Goal: Task Accomplishment & Management: Manage account settings

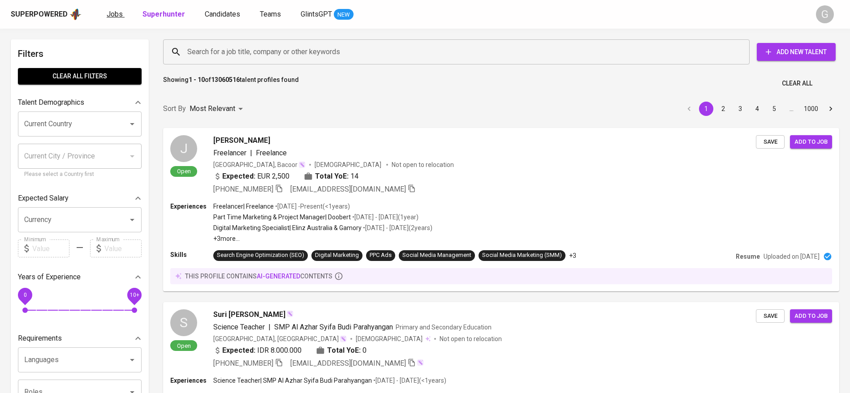
click at [117, 11] on span "Jobs" at bounding box center [115, 14] width 16 height 9
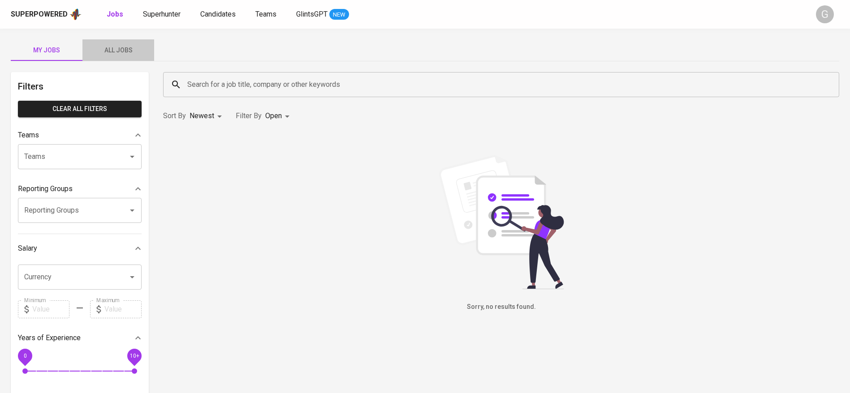
click at [108, 49] on span "All Jobs" at bounding box center [118, 50] width 61 height 11
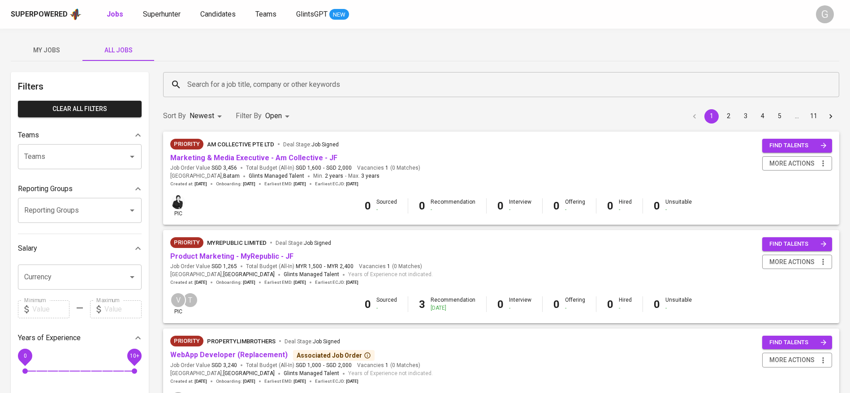
click at [252, 85] on input "Search for a job title, company or other keywords" at bounding box center [503, 84] width 637 height 17
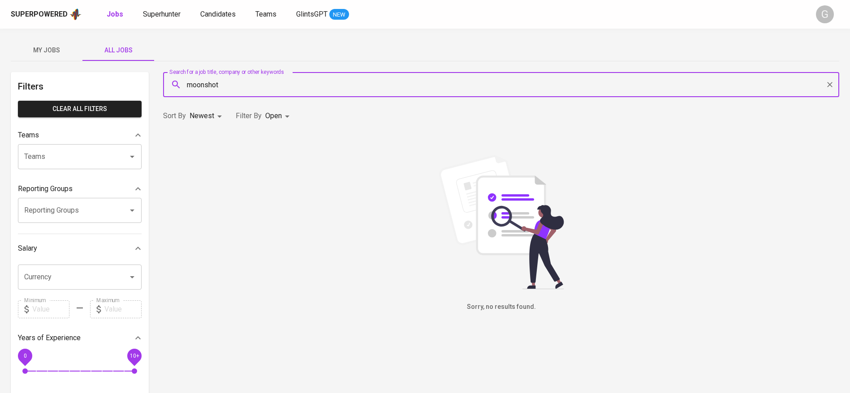
type input "moonshot"
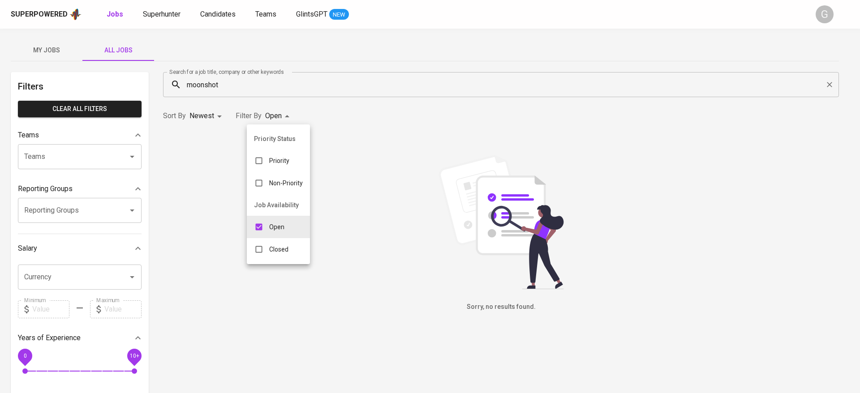
click at [265, 112] on body "Superpowered Jobs Superhunter Candidates Teams GlintsGPT NEW G My Jobs All Jobs…" at bounding box center [430, 306] width 860 height 612
click at [275, 244] on div "Closed" at bounding box center [271, 249] width 49 height 17
type input "OPEN,CLOSE"
checkbox input "true"
click at [384, 112] on div at bounding box center [430, 196] width 860 height 393
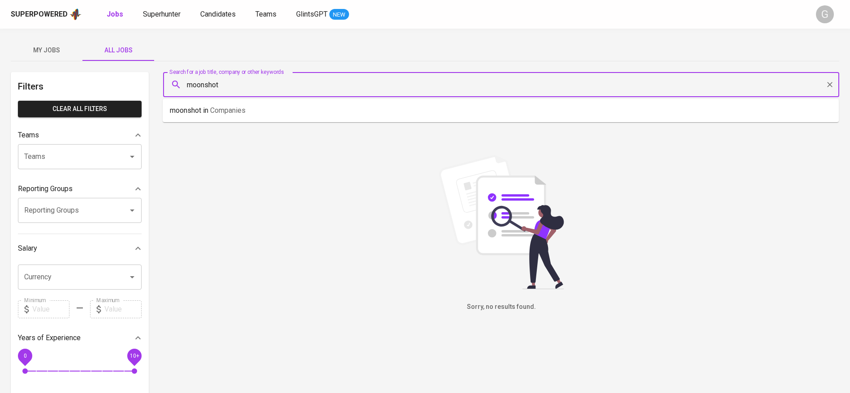
click at [236, 85] on input "moonshot" at bounding box center [503, 84] width 637 height 17
type input "a"
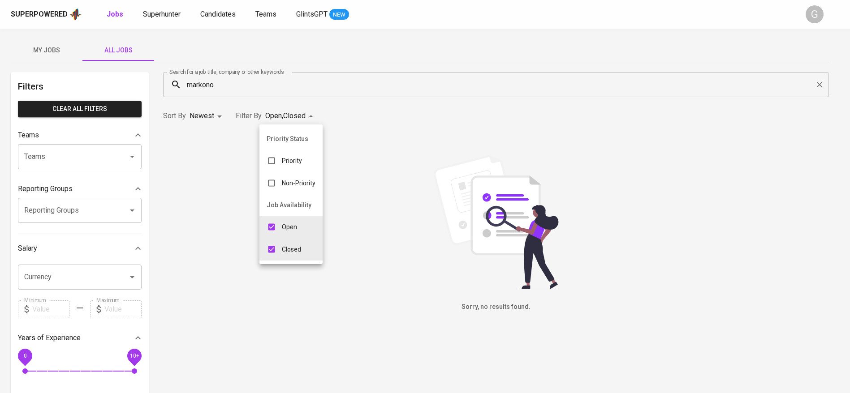
click at [309, 117] on body "Superpowered Jobs Superhunter Candidates Teams GlintsGPT NEW G My Jobs All Jobs…" at bounding box center [425, 306] width 850 height 612
click at [227, 82] on div at bounding box center [430, 196] width 860 height 393
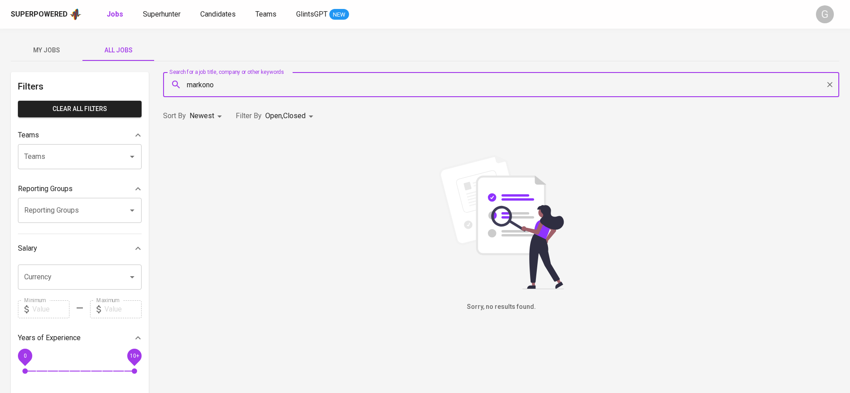
click at [221, 85] on input "markono" at bounding box center [503, 84] width 637 height 17
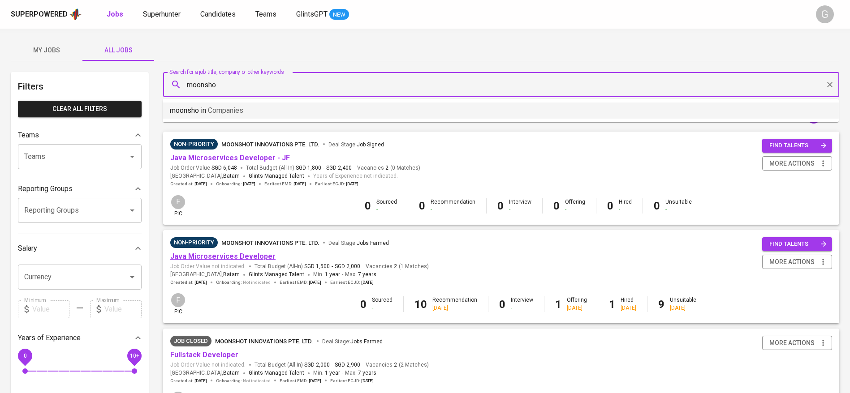
type input "moonsho"
click at [250, 256] on link "Java Microservices Developer" at bounding box center [222, 256] width 105 height 9
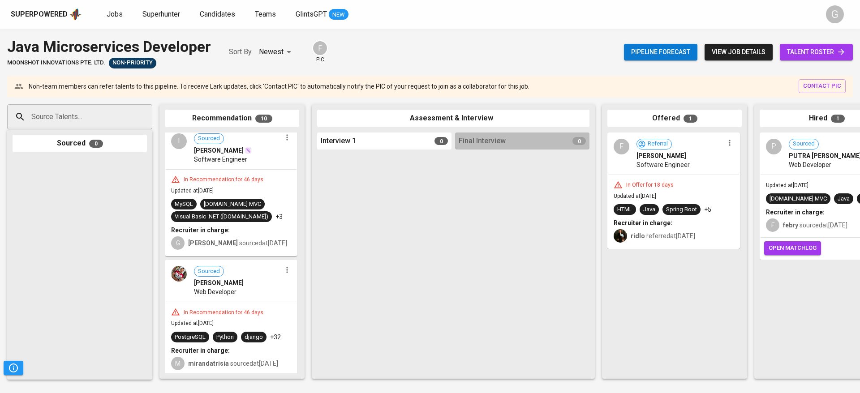
scroll to position [1031, 0]
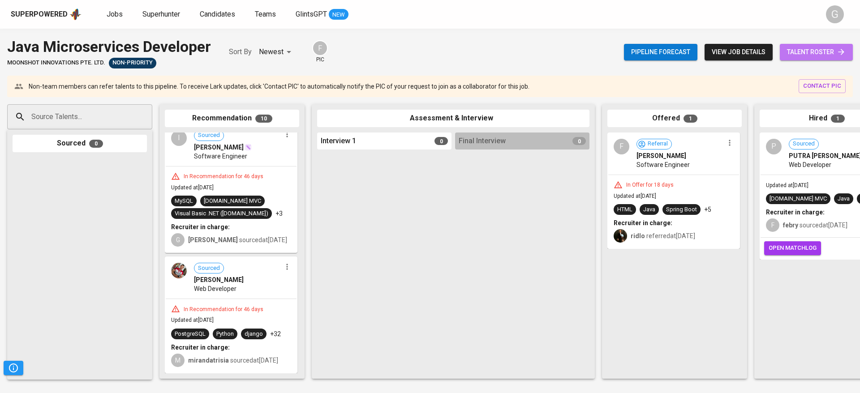
click at [819, 58] on link "talent roster" at bounding box center [816, 52] width 73 height 17
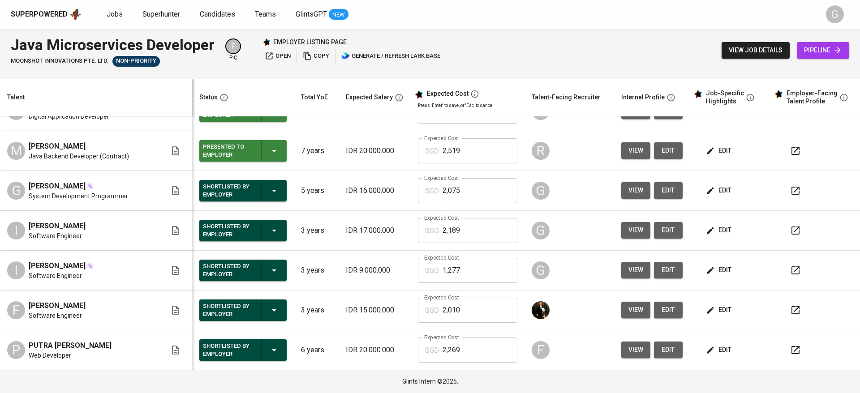
scroll to position [202, 0]
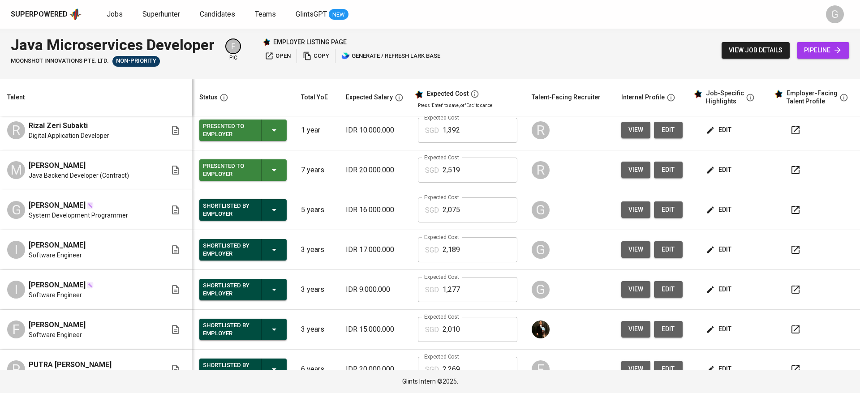
click at [737, 59] on div "view job details pipeline" at bounding box center [786, 50] width 128 height 33
click at [742, 45] on span "view job details" at bounding box center [756, 50] width 54 height 11
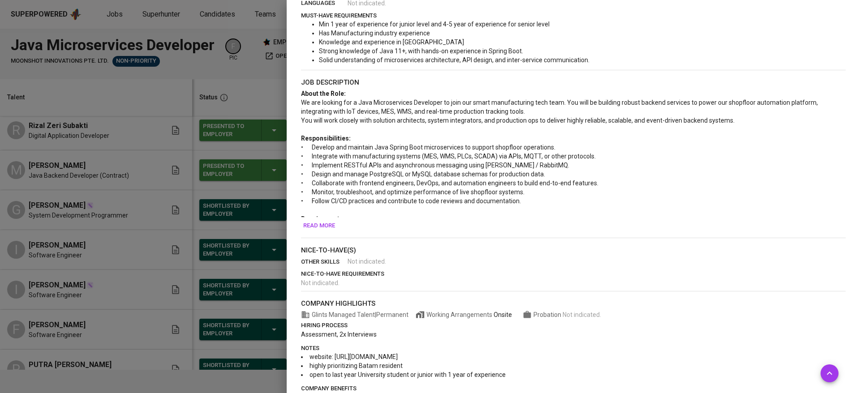
scroll to position [292, 0]
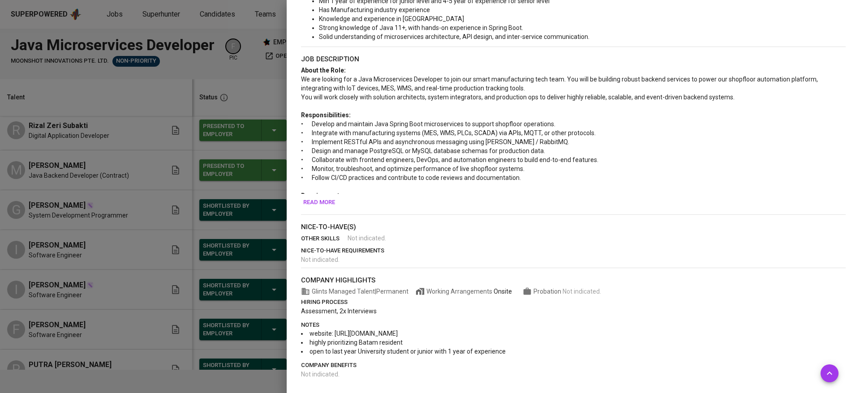
drag, startPoint x: 333, startPoint y: 334, endPoint x: 409, endPoint y: 334, distance: 76.2
click at [425, 334] on li "website: https://www.markono.com/" at bounding box center [573, 333] width 545 height 9
copy span "https://www.markono.com/"
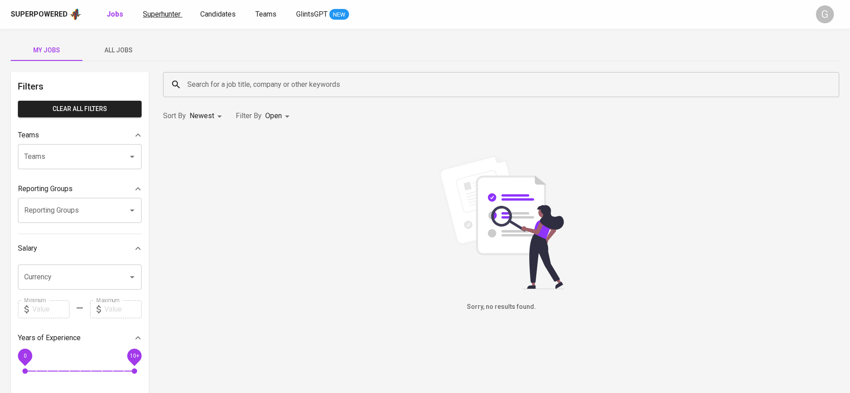
click at [171, 10] on span "Superhunter" at bounding box center [162, 14] width 38 height 9
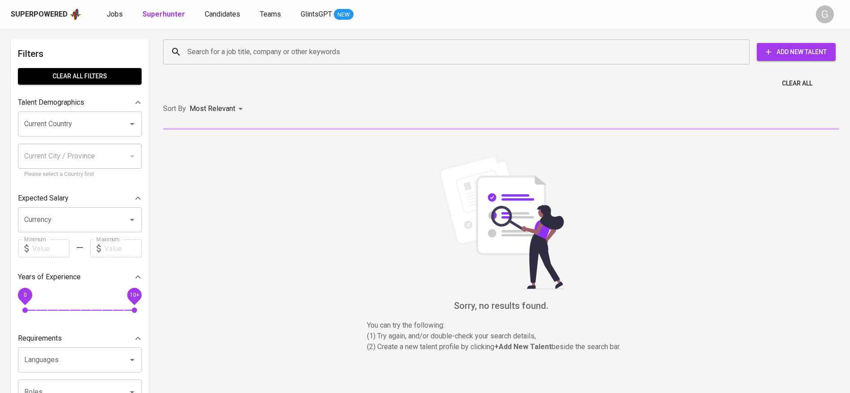
click at [214, 43] on input "Search for a job title, company or other keywords" at bounding box center [458, 51] width 547 height 17
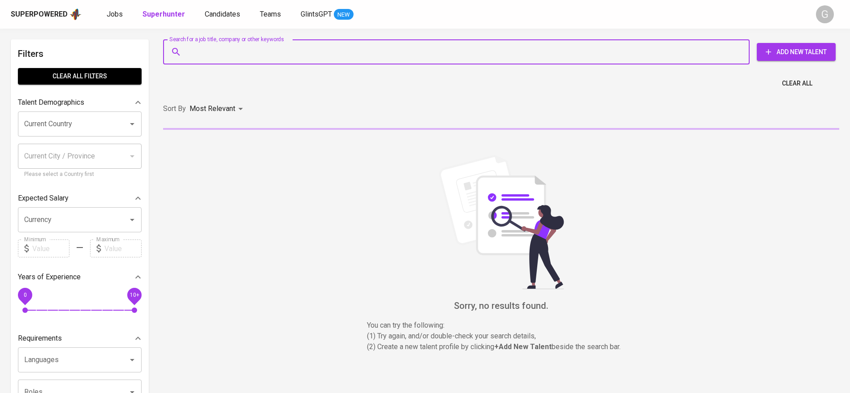
paste input "[EMAIL_ADDRESS][DOMAIN_NAME]"
type input "[EMAIL_ADDRESS][DOMAIN_NAME]"
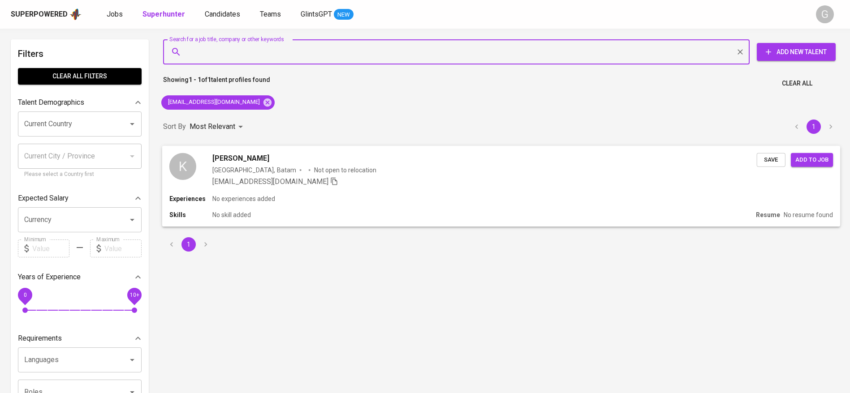
click at [778, 155] on span "Save" at bounding box center [771, 160] width 20 height 10
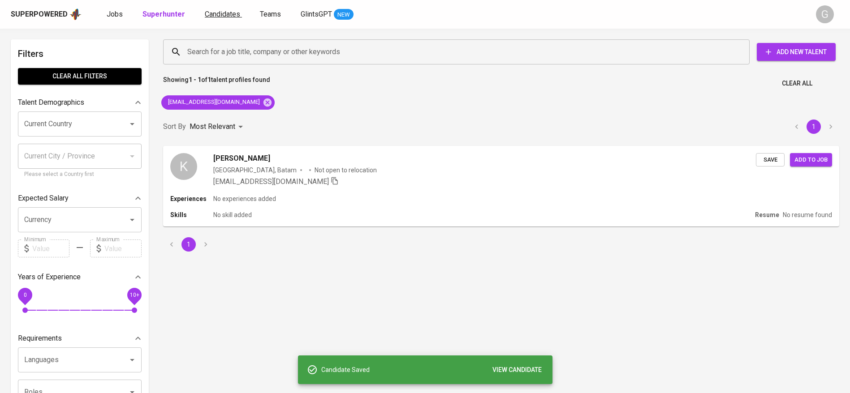
click at [218, 11] on span "Candidates" at bounding box center [222, 14] width 35 height 9
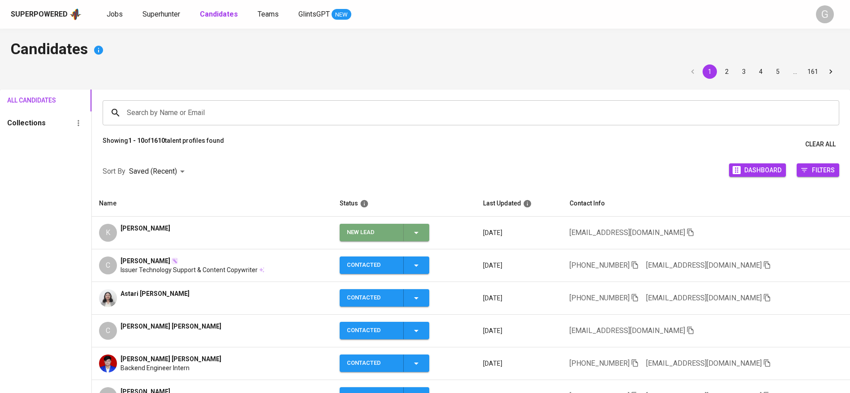
click at [419, 232] on icon "button" at bounding box center [416, 233] width 4 height 2
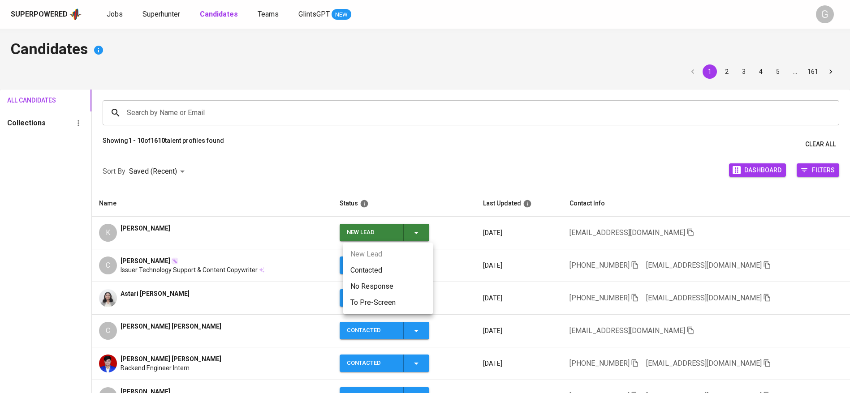
click at [405, 267] on li "Contacted" at bounding box center [388, 271] width 90 height 16
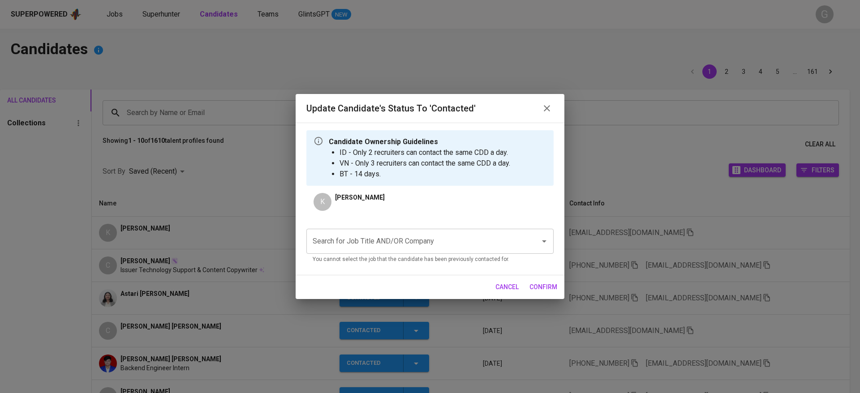
click at [457, 247] on input "Search for Job Title AND/OR Company" at bounding box center [418, 241] width 214 height 17
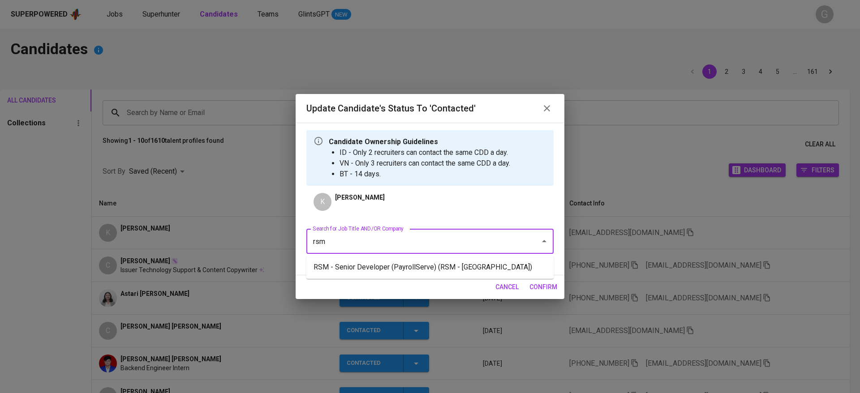
click at [402, 262] on li "RSM - Senior Developer (PayrollServe) (RSM - [GEOGRAPHIC_DATA])" at bounding box center [429, 267] width 247 height 16
type input "rsm"
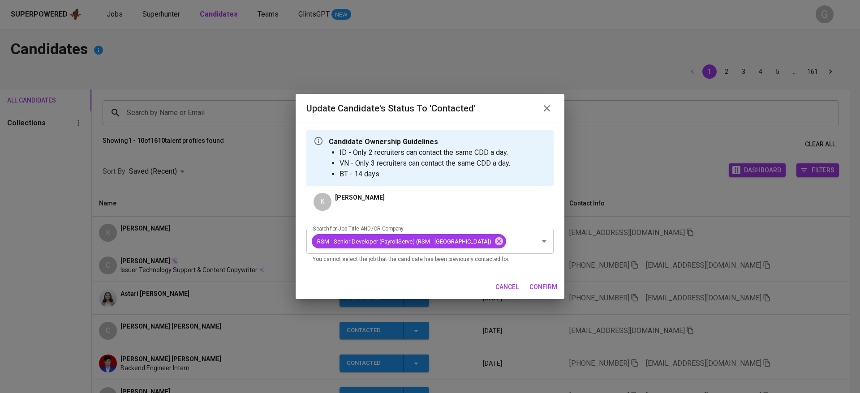
click at [539, 287] on span "confirm" at bounding box center [544, 287] width 28 height 11
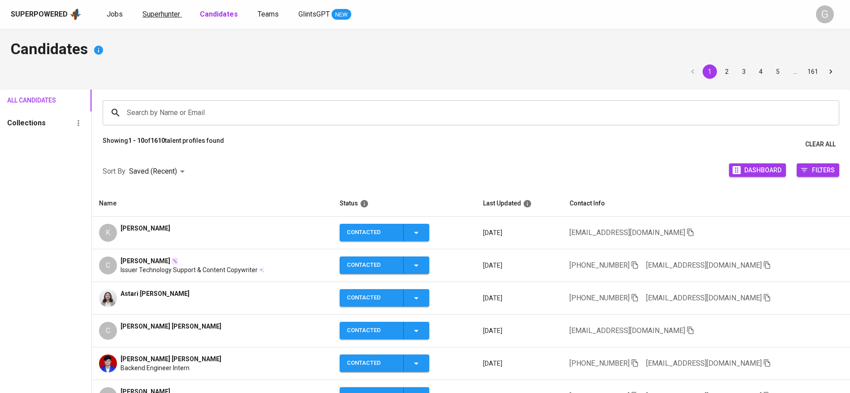
click at [161, 12] on span "Superhunter" at bounding box center [161, 14] width 38 height 9
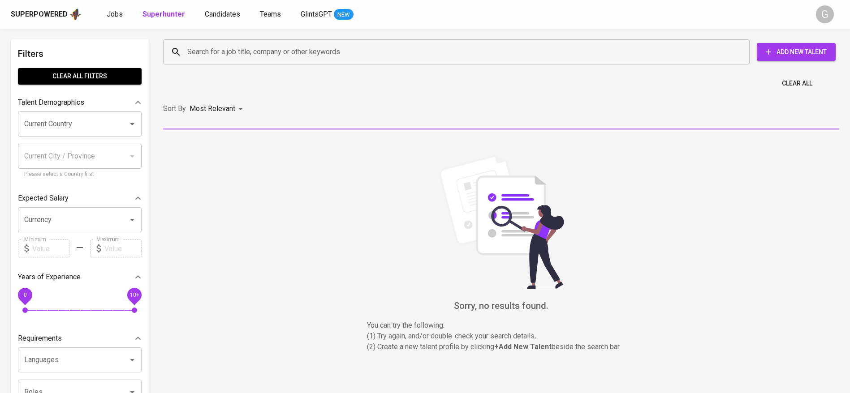
click at [219, 60] on input "Search for a job title, company or other keywords" at bounding box center [458, 51] width 547 height 17
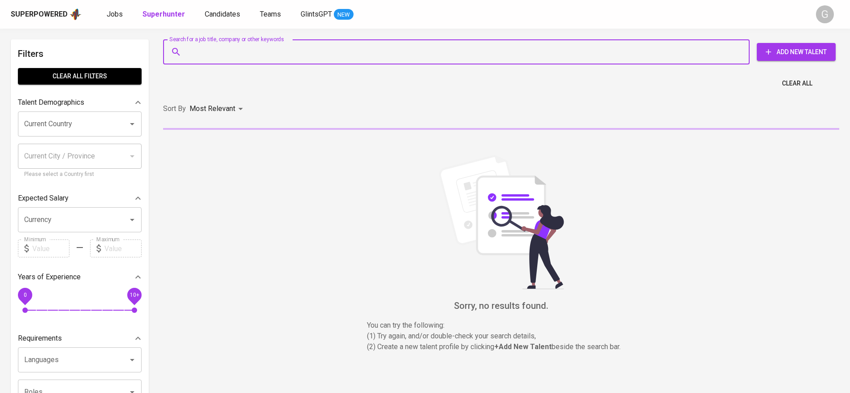
paste input "[EMAIL_ADDRESS][DOMAIN_NAME]"
type input "[EMAIL_ADDRESS][DOMAIN_NAME]"
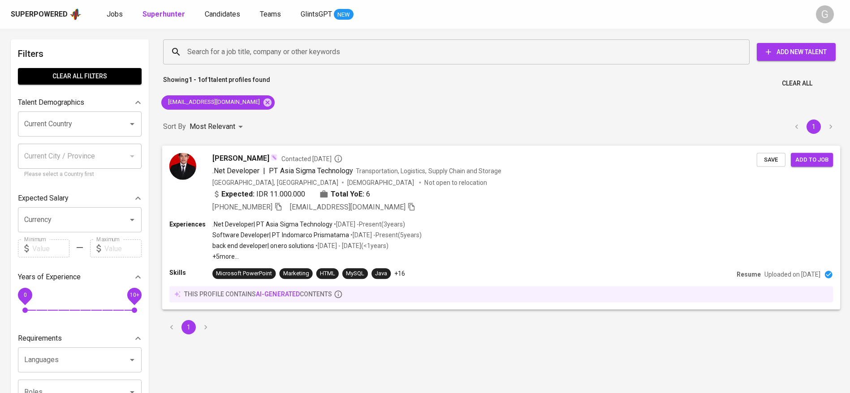
click at [501, 219] on div "Elen ELEN Contacted [DATE] .Net Developer | PT Asia Sigma Technology Transporta…" at bounding box center [501, 183] width 678 height 74
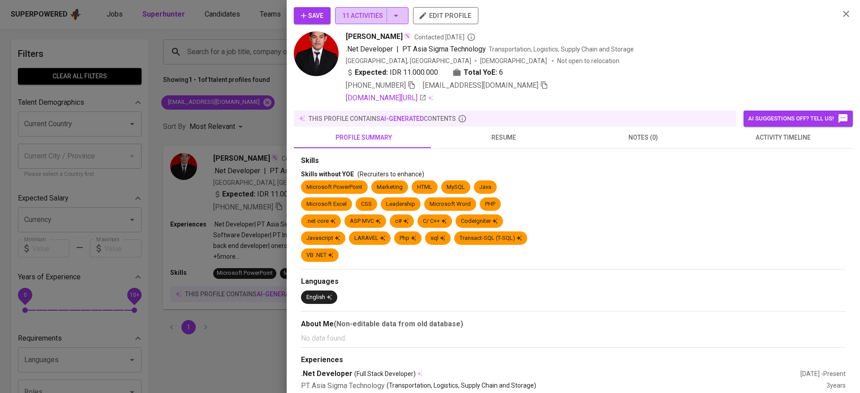
click at [367, 15] on span "11 Activities" at bounding box center [371, 15] width 59 height 11
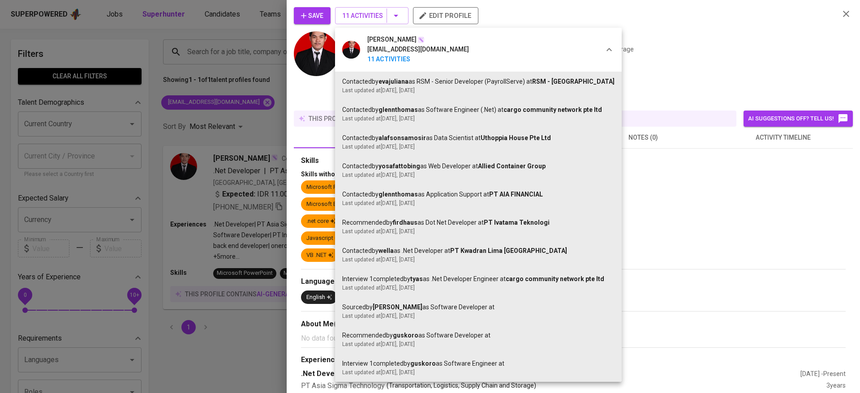
click at [693, 42] on div at bounding box center [430, 196] width 860 height 393
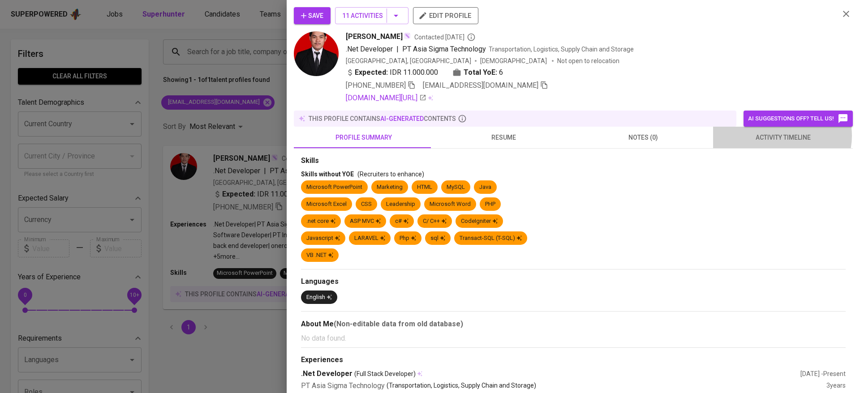
drag, startPoint x: 774, startPoint y: 136, endPoint x: 764, endPoint y: 135, distance: 10.3
click at [774, 135] on span "activity timeline" at bounding box center [783, 137] width 129 height 11
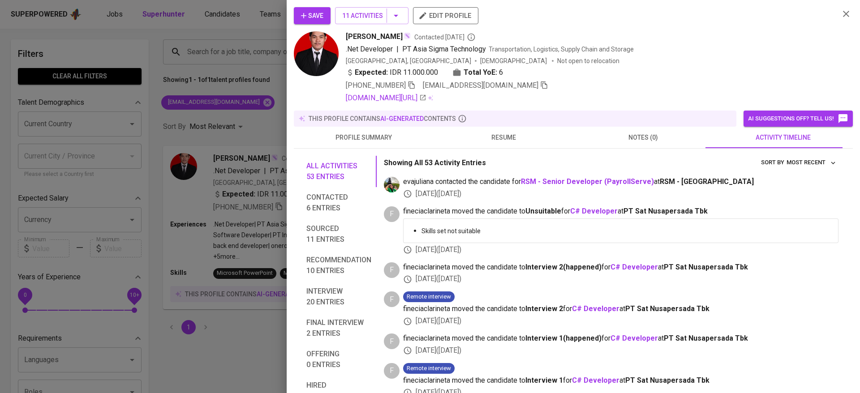
click at [382, 140] on span "profile summary" at bounding box center [363, 137] width 129 height 11
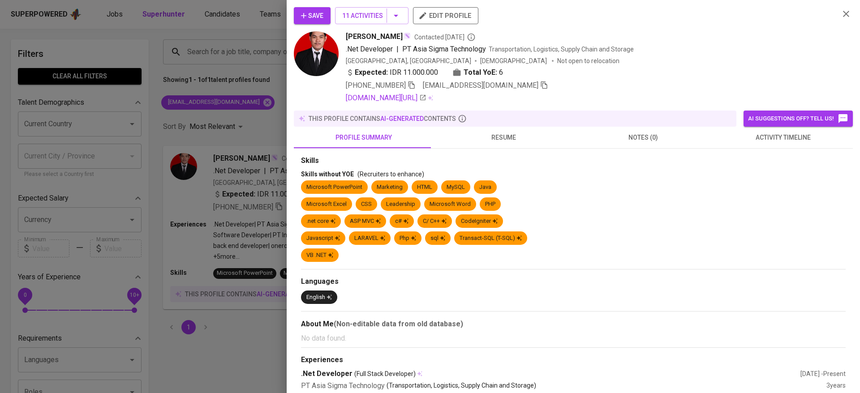
click at [217, 142] on div at bounding box center [430, 196] width 860 height 393
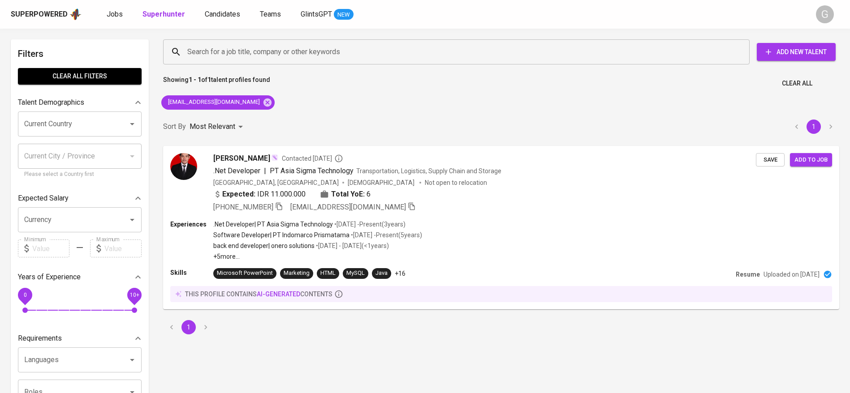
click at [292, 110] on div "Search for a job title, company or other keywords Search for a job title, compa…" at bounding box center [501, 187] width 687 height 306
click at [766, 155] on span "Save" at bounding box center [771, 160] width 20 height 10
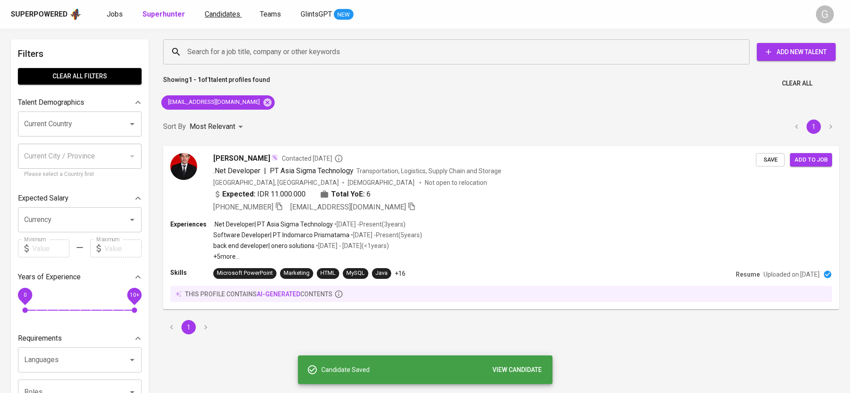
click at [215, 12] on span "Candidates" at bounding box center [222, 14] width 35 height 9
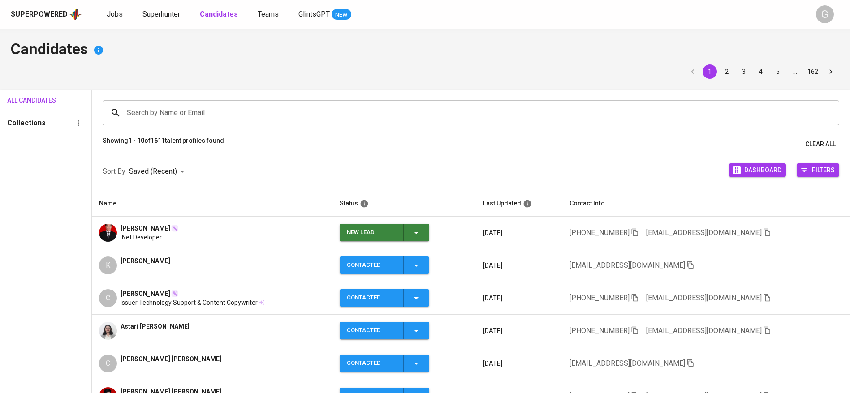
click at [419, 228] on icon "button" at bounding box center [416, 233] width 11 height 11
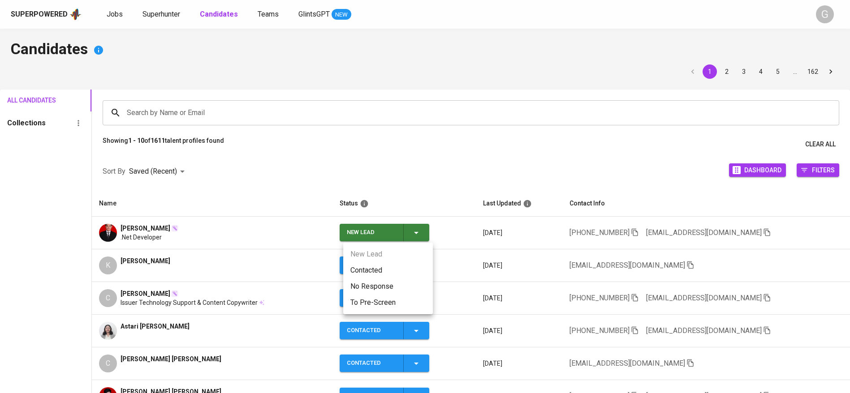
click at [398, 264] on li "Contacted" at bounding box center [388, 271] width 90 height 16
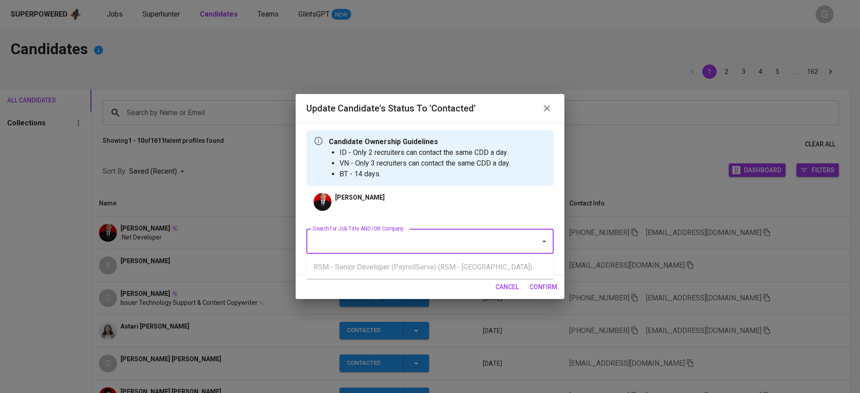
click at [423, 236] on input "Search for Job Title AND/OR Company" at bounding box center [418, 241] width 214 height 17
click at [410, 269] on li "Senior Software Engineer (MATRIXX Software Inc)" at bounding box center [429, 267] width 247 height 16
type input "matrixx"
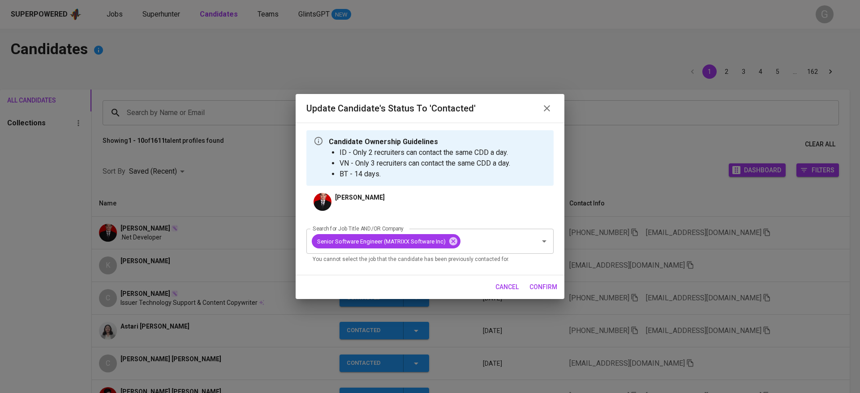
click at [534, 289] on span "confirm" at bounding box center [544, 287] width 28 height 11
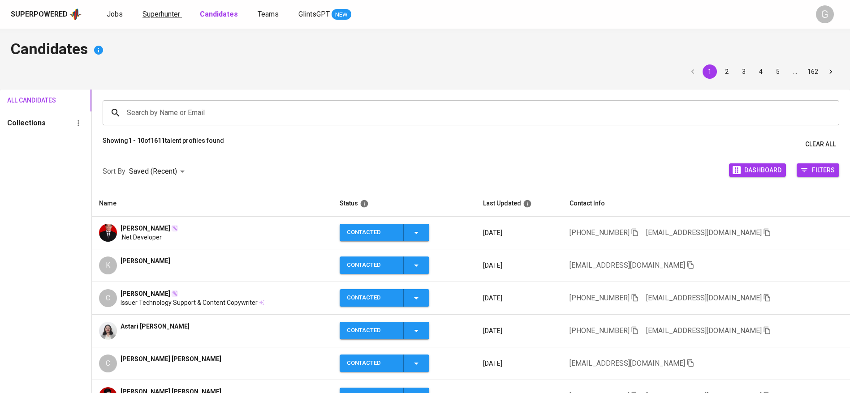
click at [147, 14] on span "Superhunter" at bounding box center [161, 14] width 38 height 9
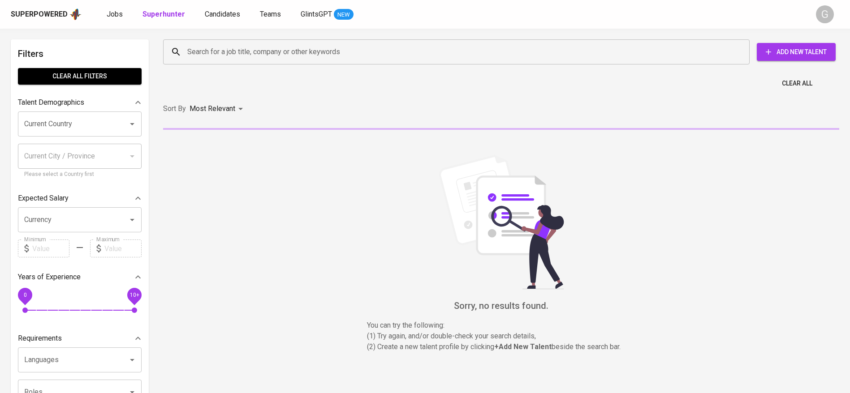
click at [224, 56] on input "Search for a job title, company or other keywords" at bounding box center [458, 51] width 547 height 17
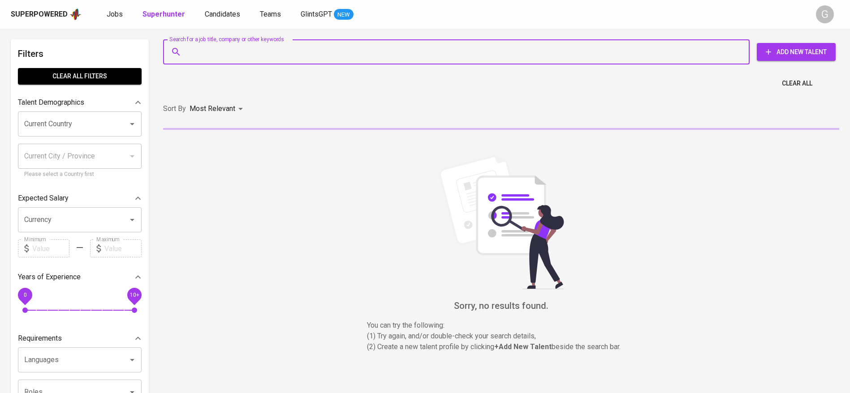
paste input "[EMAIL_ADDRESS][DOMAIN_NAME]"
type input "[EMAIL_ADDRESS][DOMAIN_NAME]"
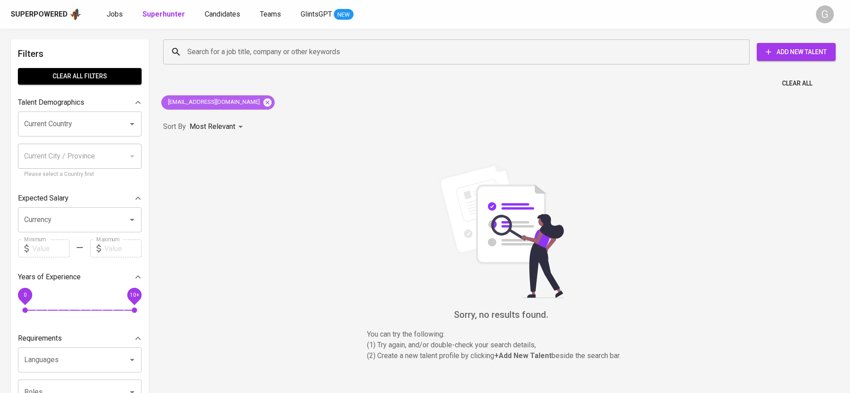
click at [263, 104] on icon at bounding box center [267, 102] width 8 height 8
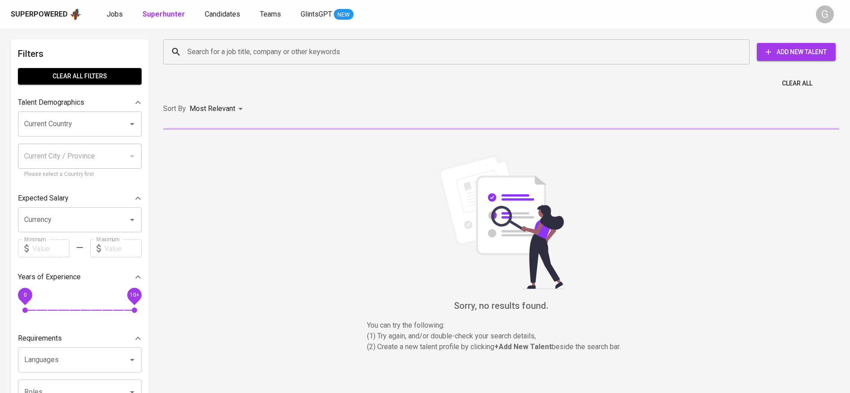
click at [236, 59] on input "Search for a job title, company or other keywords" at bounding box center [458, 51] width 547 height 17
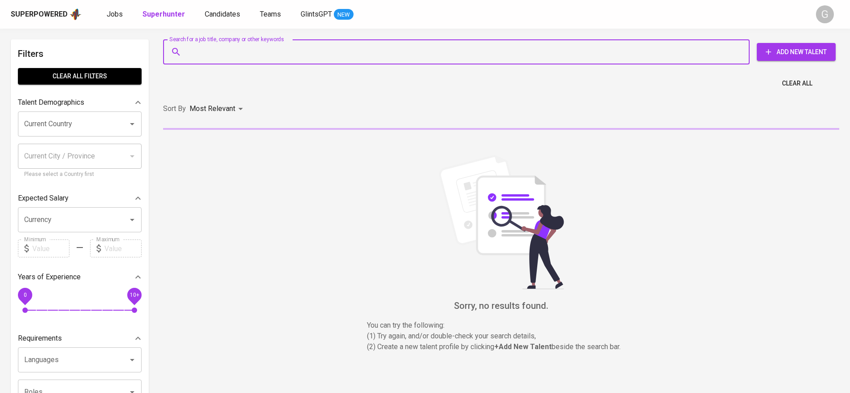
paste input "[EMAIL_ADDRESS][DOMAIN_NAME]"
type input "[EMAIL_ADDRESS][DOMAIN_NAME]"
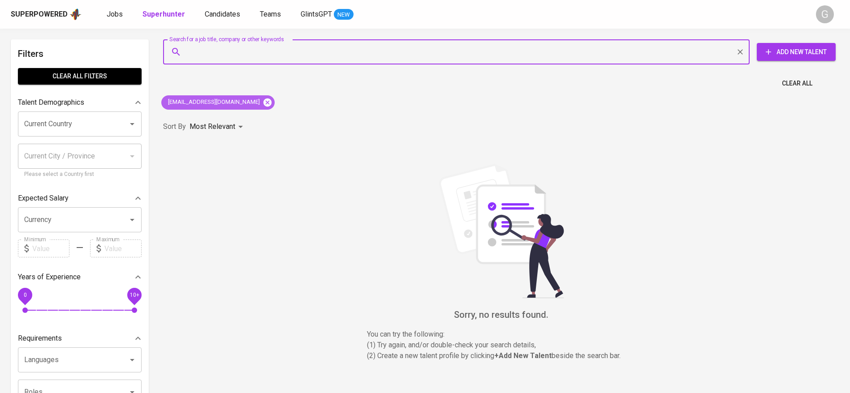
click at [263, 102] on icon at bounding box center [267, 102] width 8 height 8
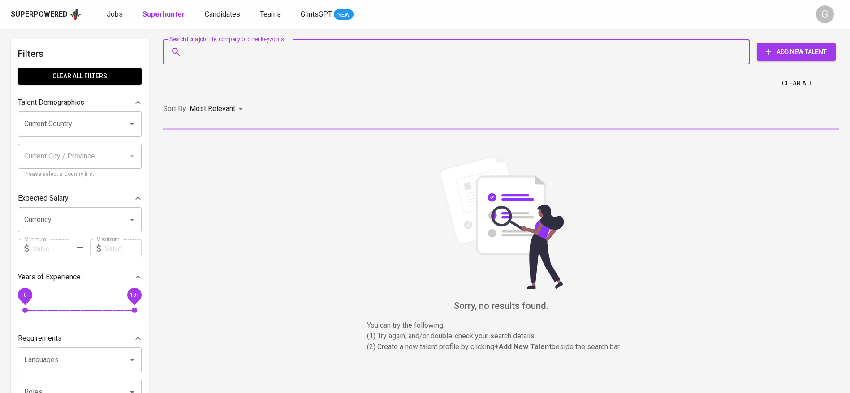
click at [246, 55] on input "Search for a job title, company or other keywords" at bounding box center [458, 51] width 547 height 17
paste input "[DOMAIN_NAME][EMAIL_ADDRESS][DOMAIN_NAME]"
type input "[DOMAIN_NAME][EMAIL_ADDRESS][DOMAIN_NAME]"
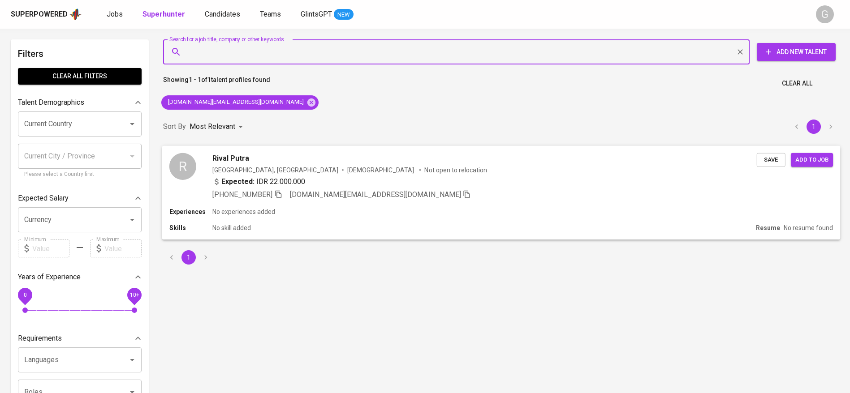
click at [721, 166] on div "[GEOGRAPHIC_DATA], [GEOGRAPHIC_DATA] [DEMOGRAPHIC_DATA] Not open to relocation" at bounding box center [484, 169] width 544 height 9
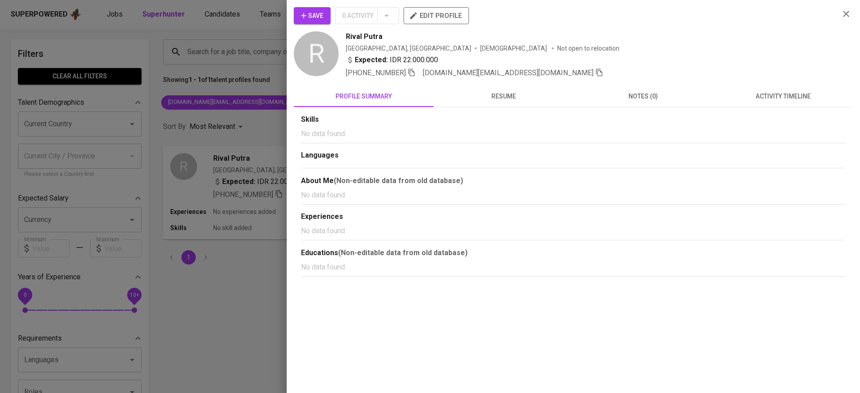
click at [805, 92] on span "activity timeline" at bounding box center [783, 96] width 129 height 11
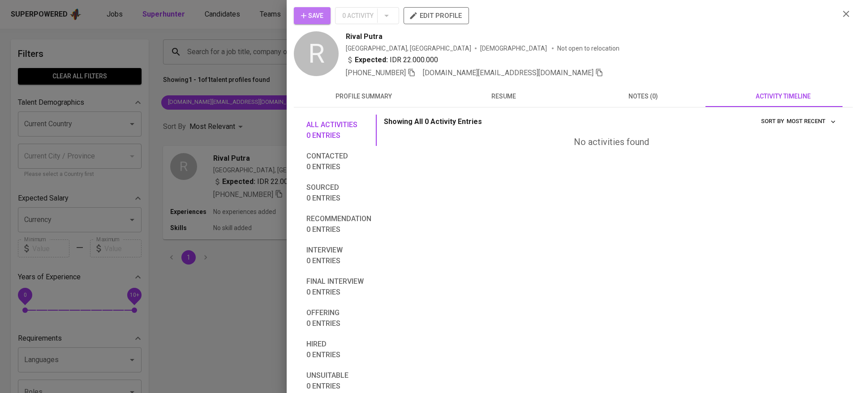
click at [309, 18] on span "Save" at bounding box center [312, 15] width 22 height 11
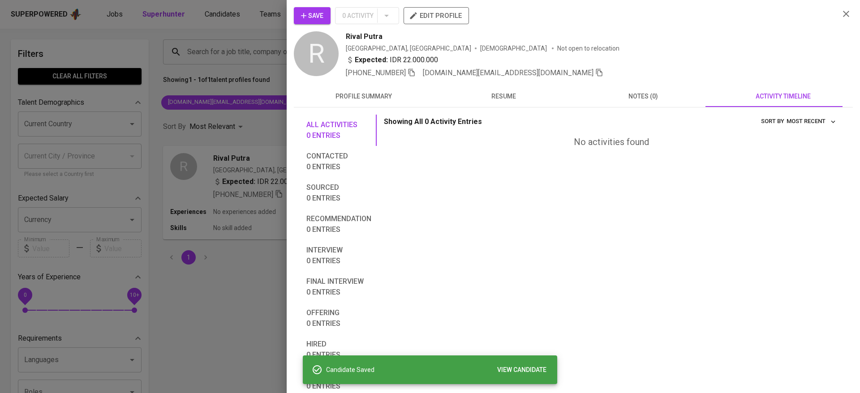
click at [255, 152] on div at bounding box center [430, 196] width 860 height 393
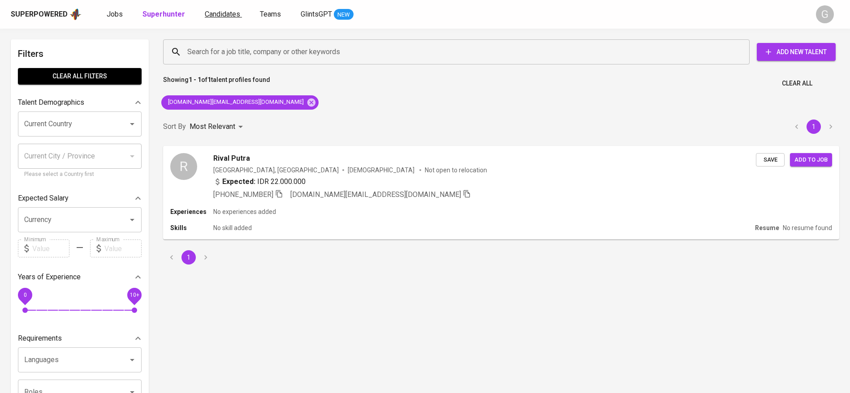
click at [226, 15] on span "Candidates" at bounding box center [222, 14] width 35 height 9
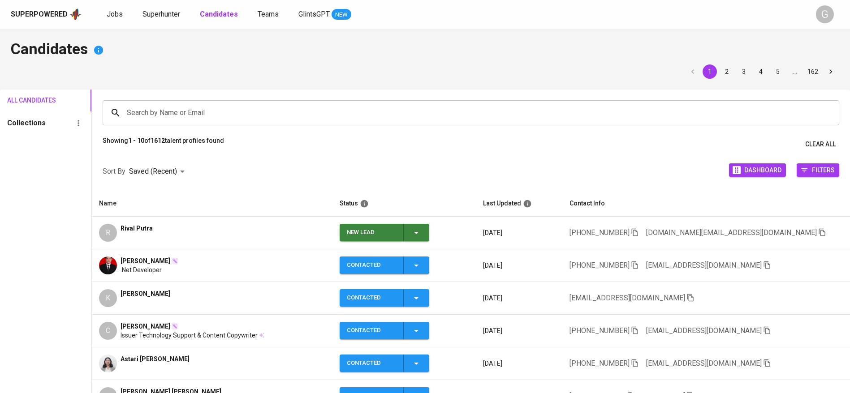
click at [420, 231] on icon "button" at bounding box center [416, 233] width 11 height 11
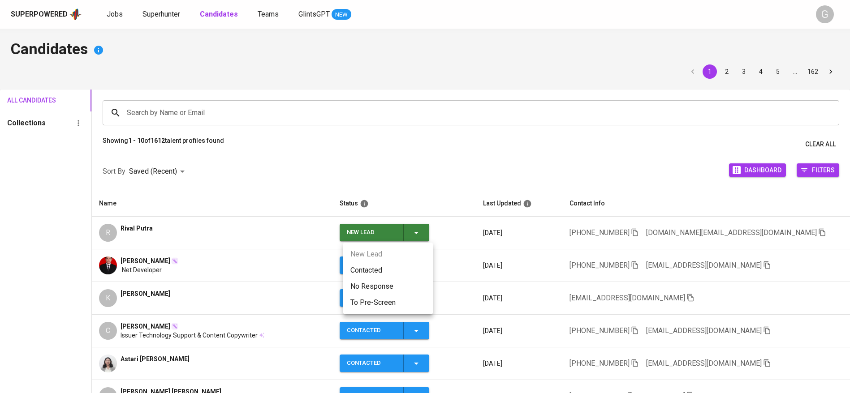
click at [380, 272] on li "Contacted" at bounding box center [388, 271] width 90 height 16
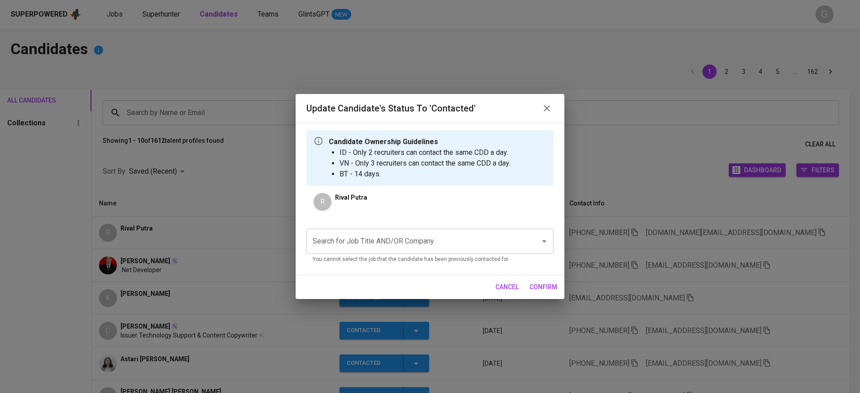
click at [407, 245] on input "Search for Job Title AND/OR Company" at bounding box center [418, 241] width 214 height 17
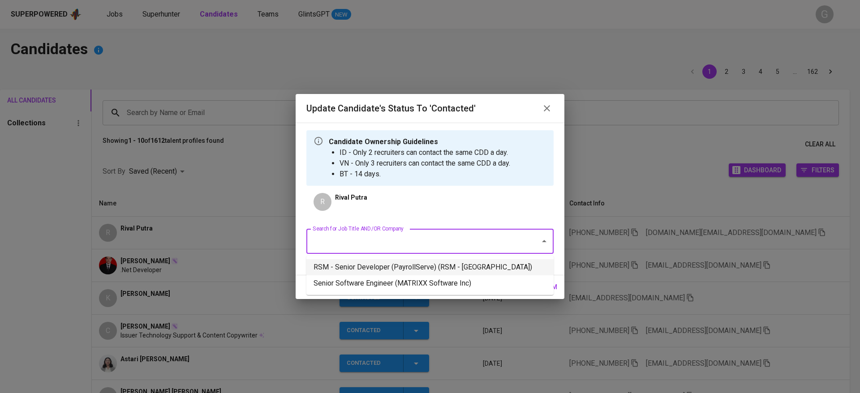
click at [398, 265] on li "RSM - Senior Developer (PayrollServe) (RSM - [GEOGRAPHIC_DATA])" at bounding box center [429, 267] width 247 height 16
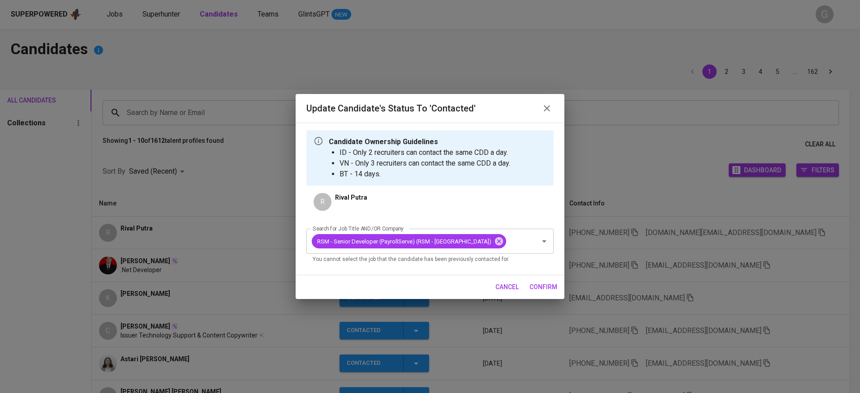
click at [547, 282] on span "confirm" at bounding box center [544, 287] width 28 height 11
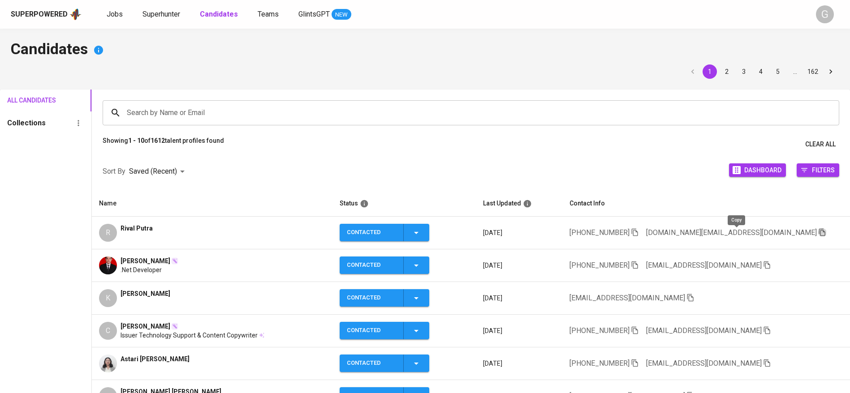
click at [818, 234] on icon "button" at bounding box center [822, 233] width 8 height 8
click at [9, 293] on div "All Candidates Collections" at bounding box center [45, 317] width 91 height 454
click at [749, 266] on td "[PHONE_NUMBER] [EMAIL_ADDRESS][DOMAIN_NAME]" at bounding box center [706, 266] width 288 height 33
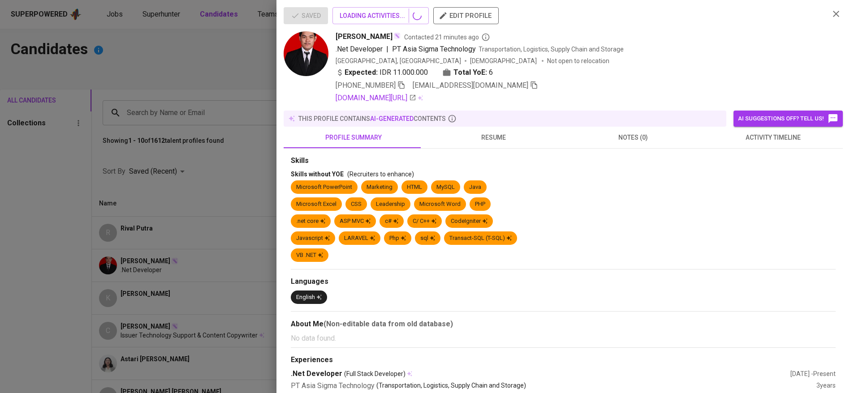
click at [744, 263] on div "Saved LOADING ACTIVITIES... edit profile Elen ELEN Contacted 21 minutes ago .Ne…" at bounding box center [425, 196] width 850 height 393
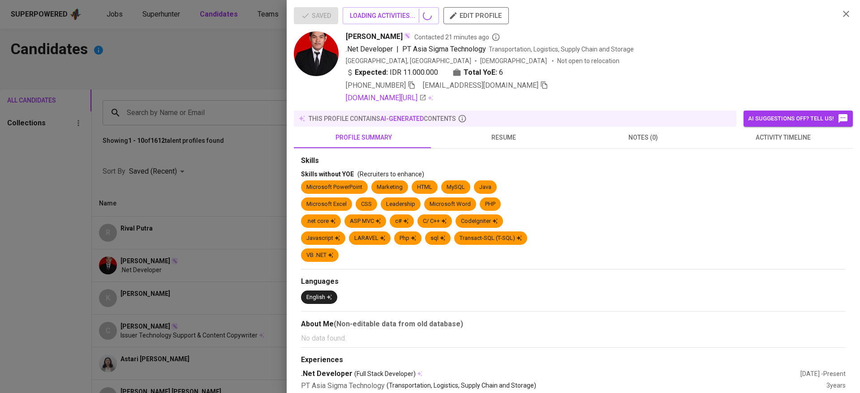
click at [130, 249] on div at bounding box center [430, 196] width 860 height 393
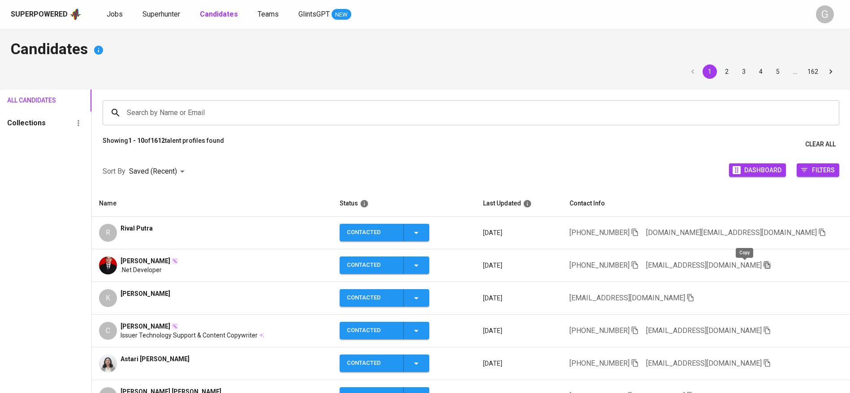
click at [763, 264] on icon "button" at bounding box center [767, 265] width 8 height 8
click at [0, 187] on div "All Candidates Collections" at bounding box center [45, 317] width 91 height 454
